Goal: Transaction & Acquisition: Purchase product/service

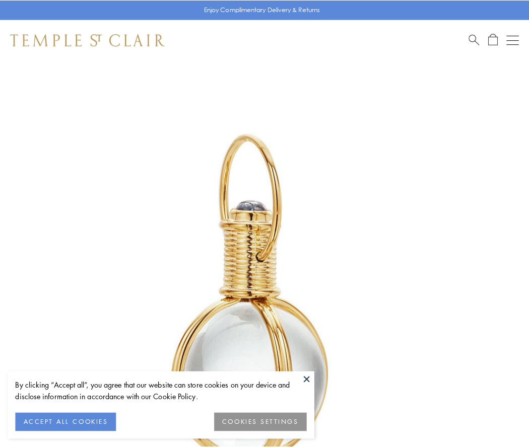
scroll to position [263, 0]
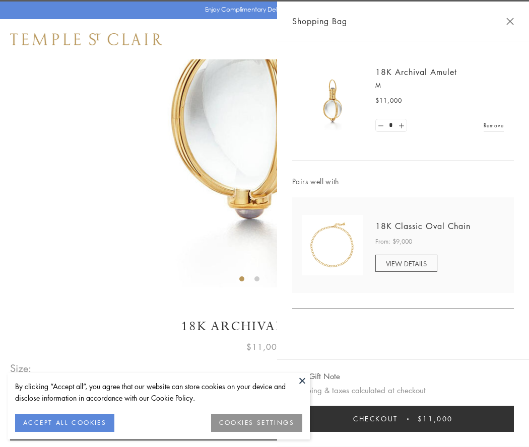
click at [403, 419] on button "Checkout $11,000" at bounding box center [403, 419] width 222 height 26
